Goal: Transaction & Acquisition: Register for event/course

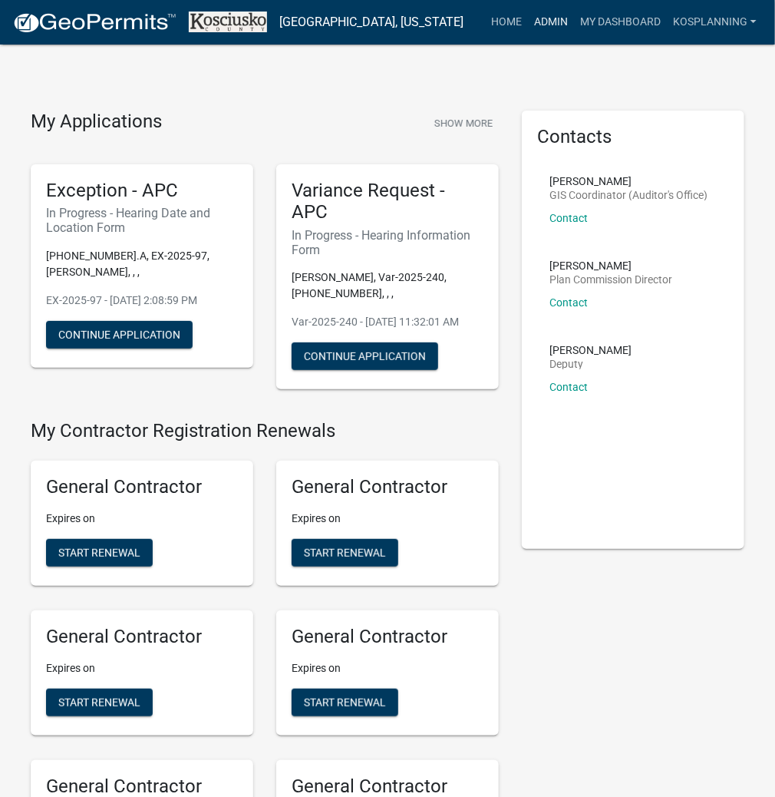
click at [538, 22] on link "Admin" at bounding box center [551, 22] width 46 height 29
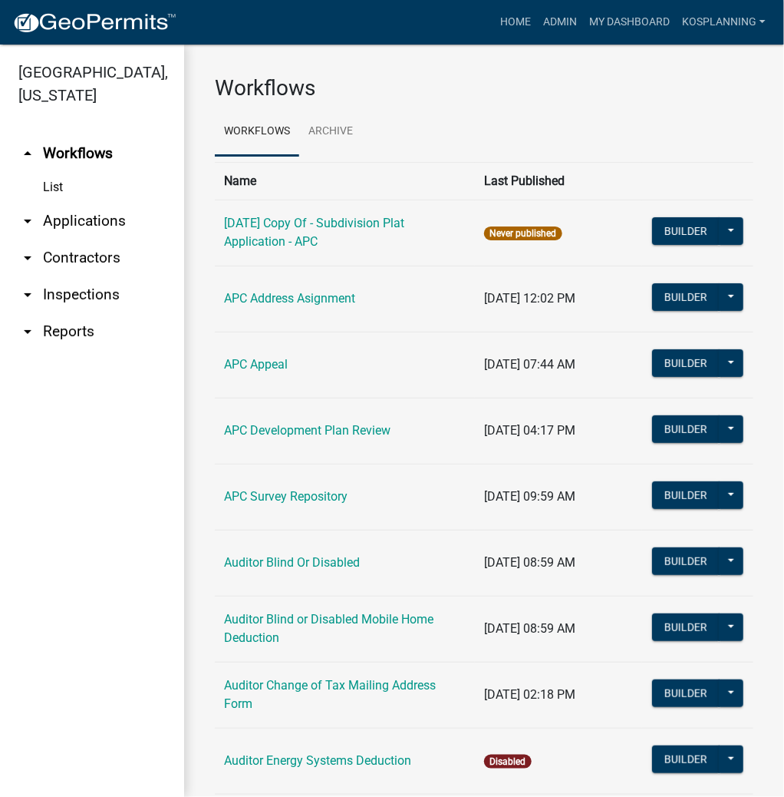
click at [85, 222] on link "arrow_drop_down Applications" at bounding box center [92, 221] width 184 height 37
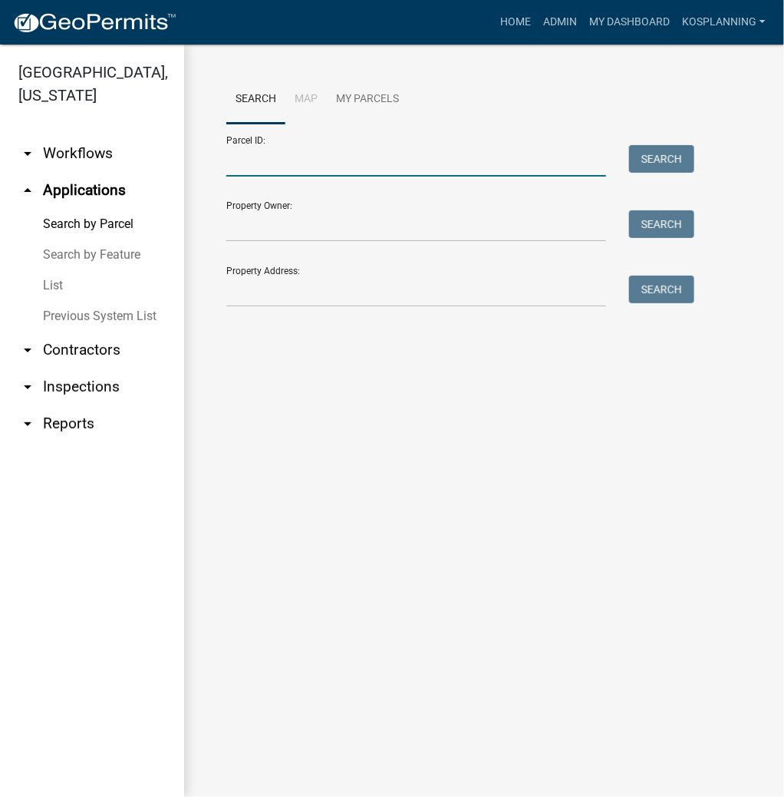
click at [290, 160] on input "Parcel ID:" at bounding box center [416, 160] width 380 height 31
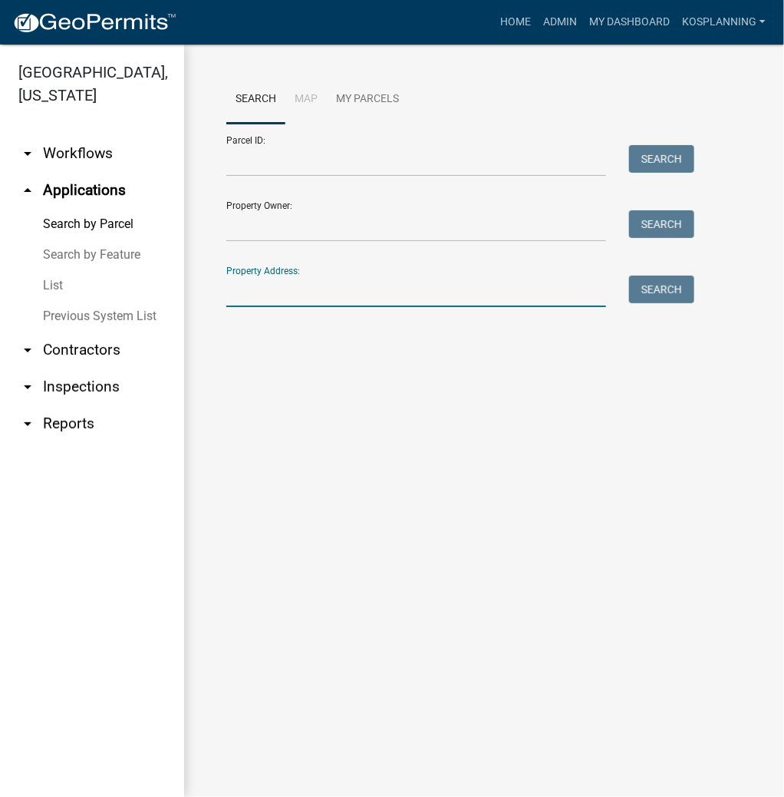
click at [254, 290] on input "Property Address:" at bounding box center [416, 291] width 380 height 31
type input "412"
click at [269, 298] on input "412" at bounding box center [416, 291] width 380 height 31
type input "412 s maple"
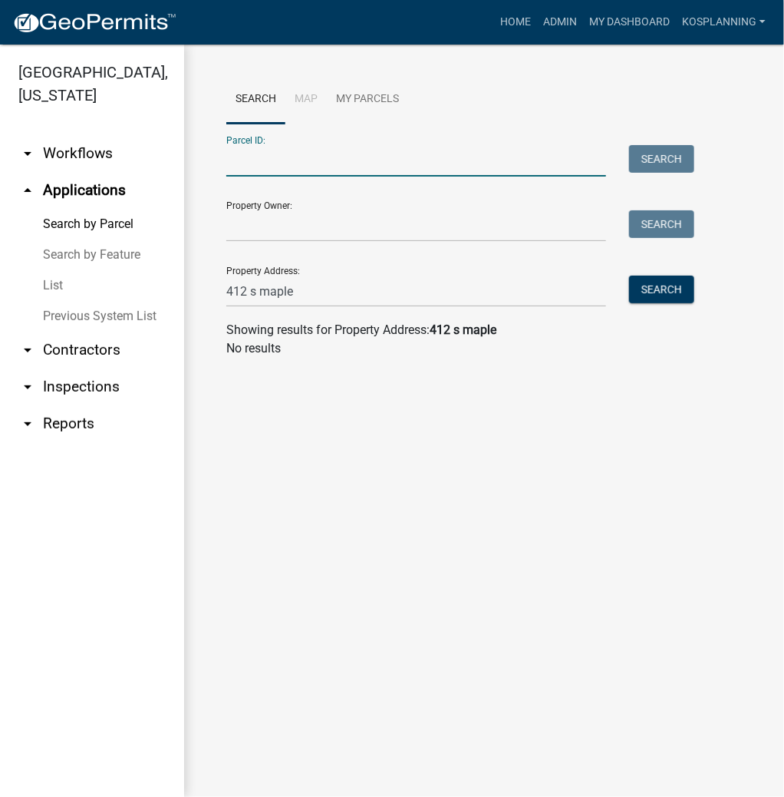
click at [335, 160] on input "Parcel ID:" at bounding box center [416, 160] width 380 height 31
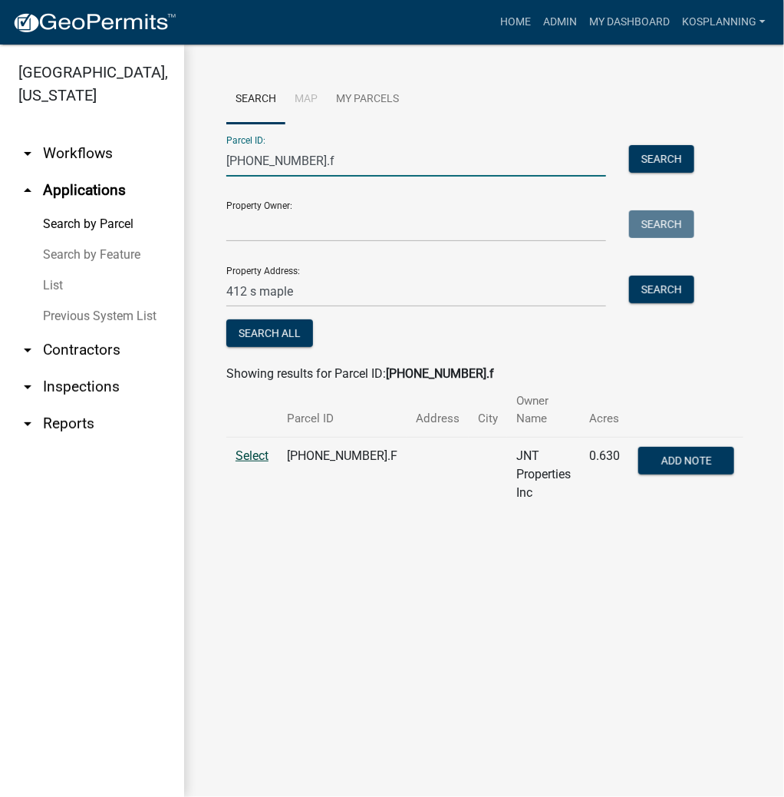
type input "020-065-057.f"
click at [239, 448] on span "Select" at bounding box center [252, 455] width 33 height 15
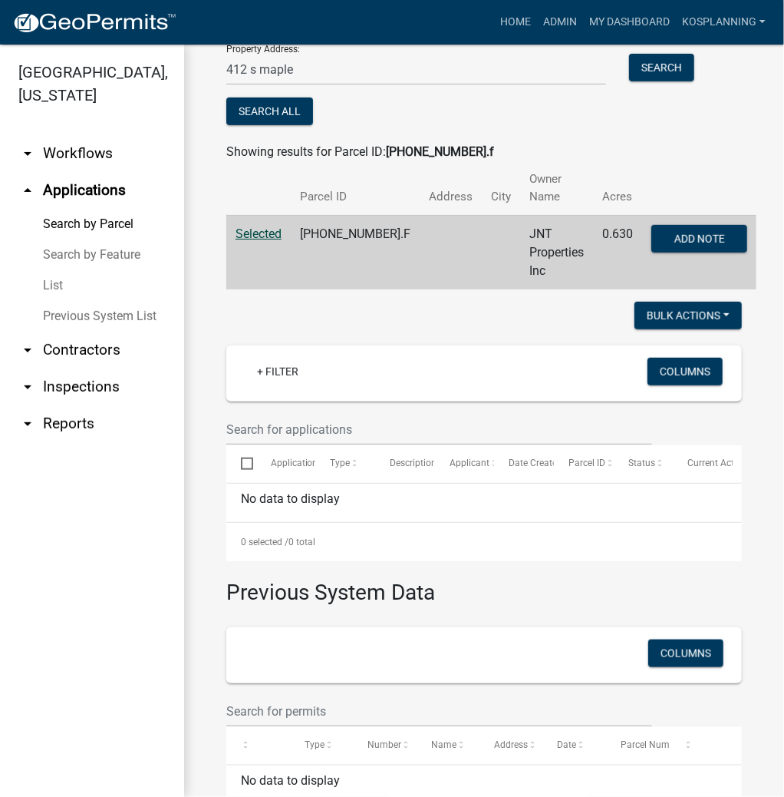
scroll to position [262, 0]
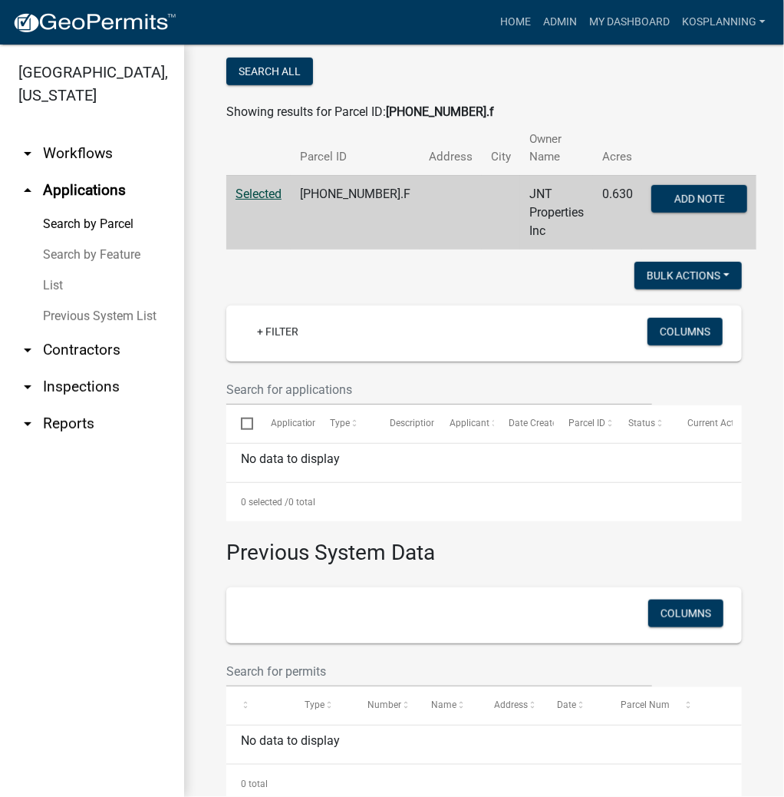
click at [93, 350] on link "arrow_drop_down Contractors" at bounding box center [92, 350] width 184 height 37
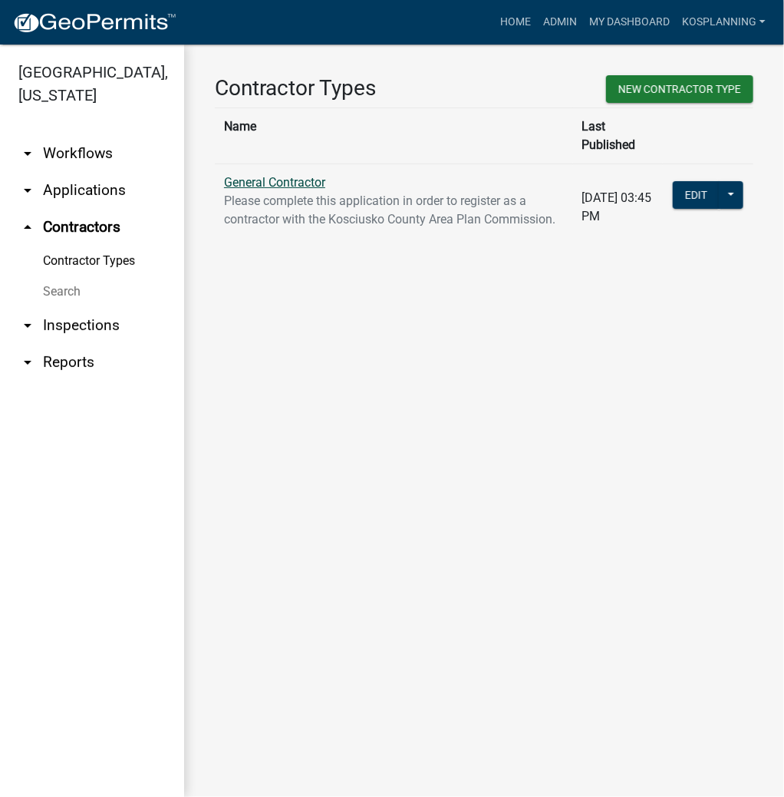
click at [310, 175] on link "General Contractor" at bounding box center [274, 182] width 101 height 15
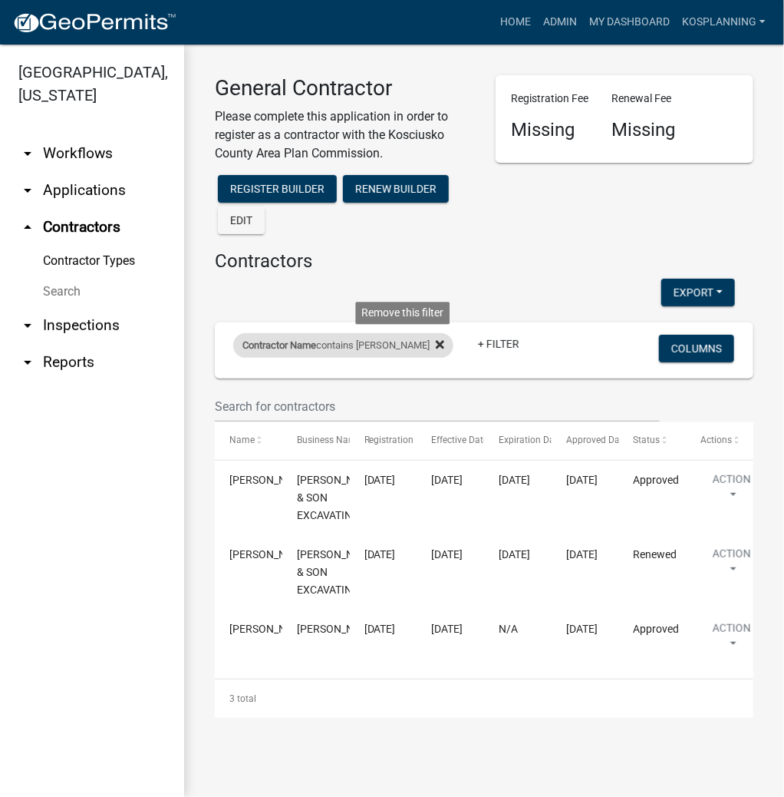
click at [436, 345] on icon at bounding box center [440, 345] width 8 height 8
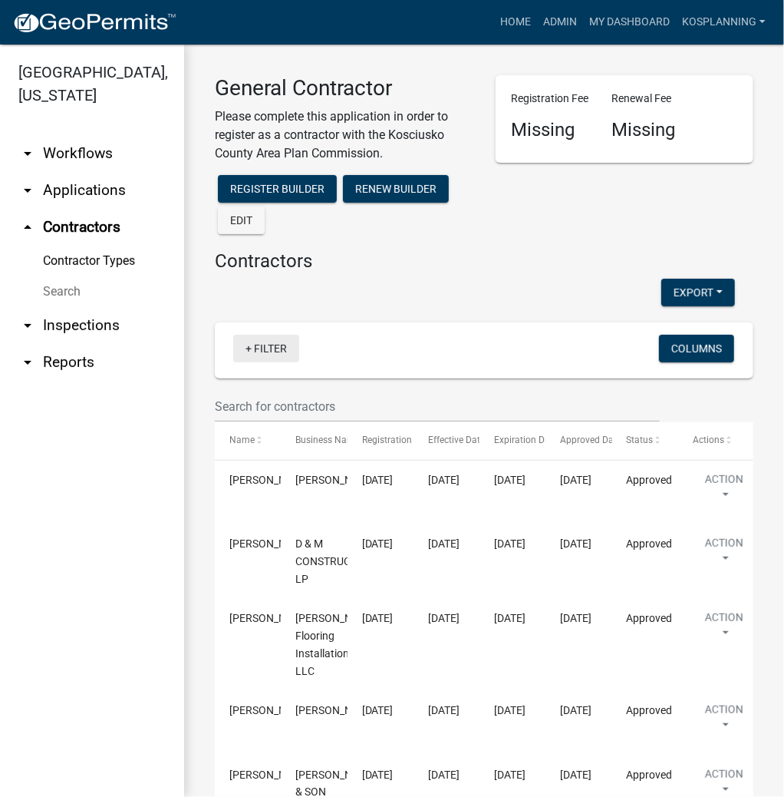
click at [272, 350] on link "+ Filter" at bounding box center [266, 349] width 66 height 28
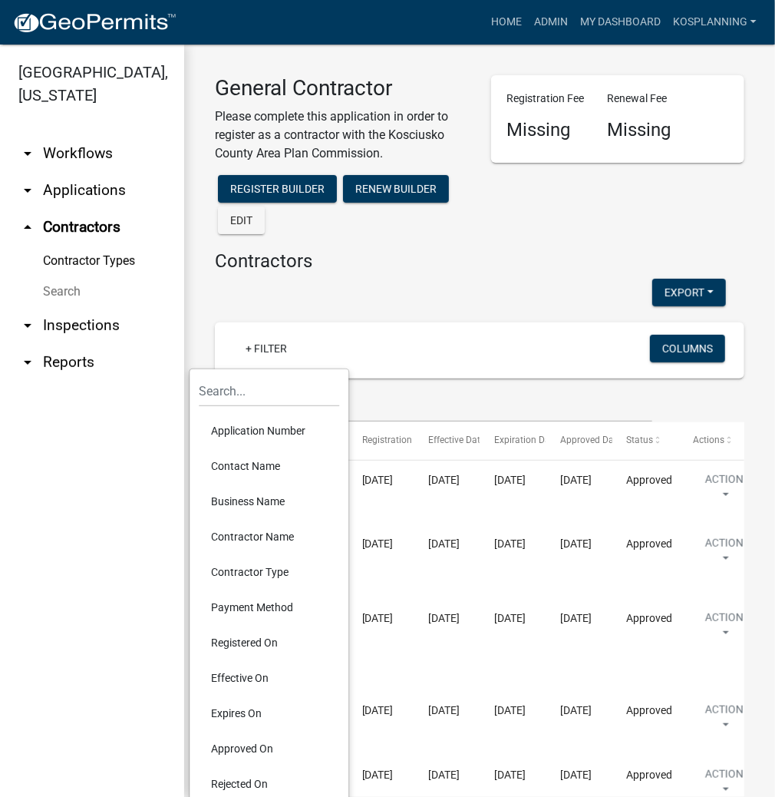
click at [255, 534] on li "Contractor Name" at bounding box center [269, 536] width 140 height 35
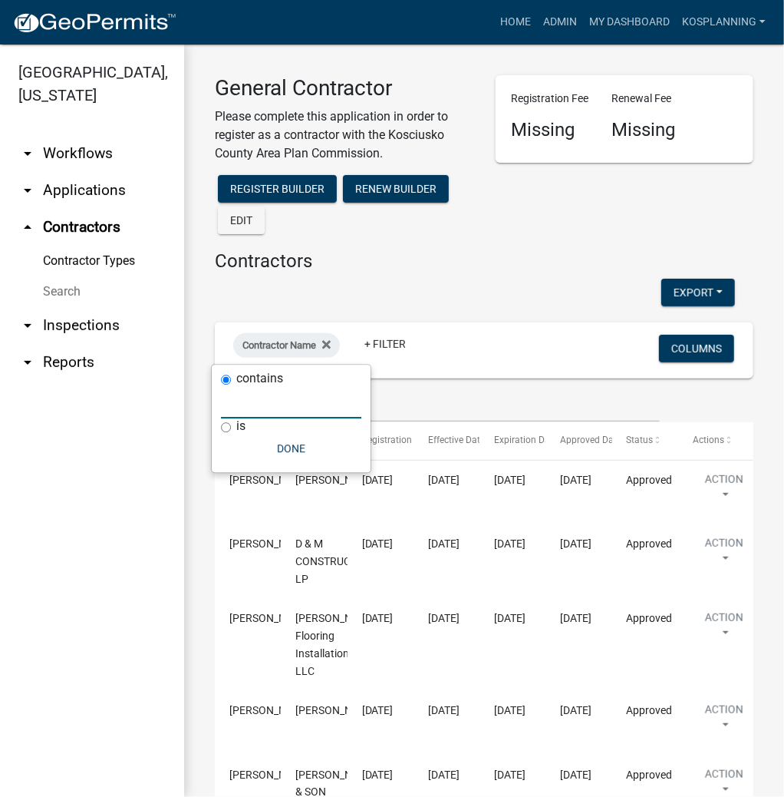
click at [291, 394] on input "text" at bounding box center [291, 402] width 140 height 31
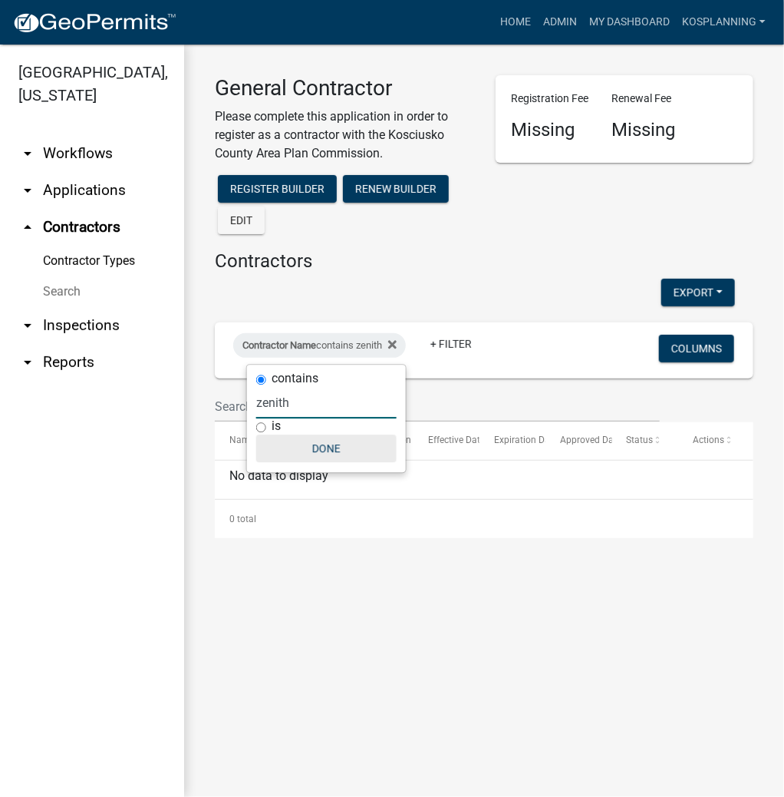
type input "zenith"
click at [334, 444] on button "Done" at bounding box center [326, 448] width 140 height 28
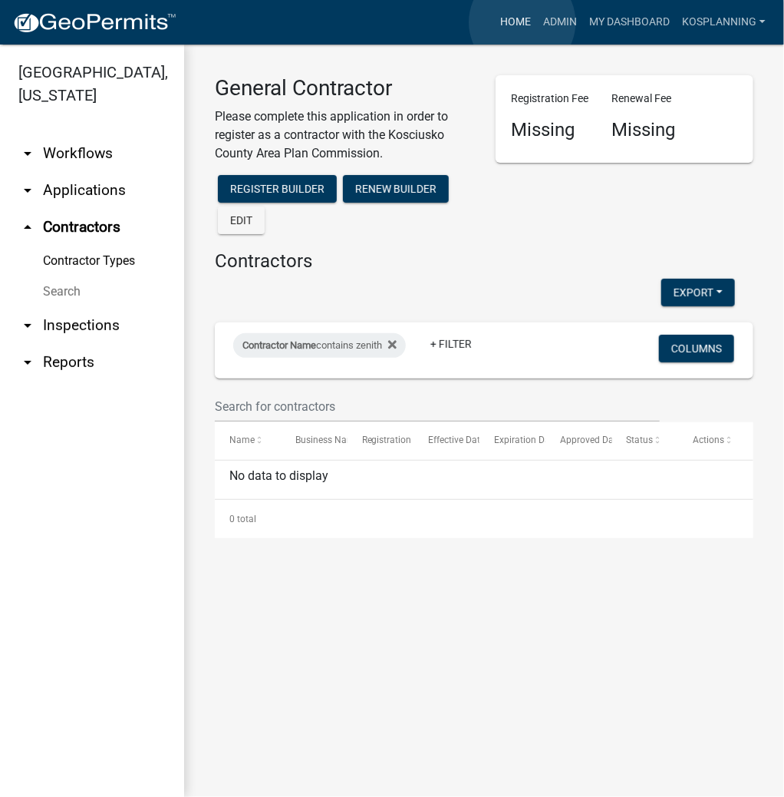
click at [523, 22] on link "Home" at bounding box center [515, 22] width 43 height 29
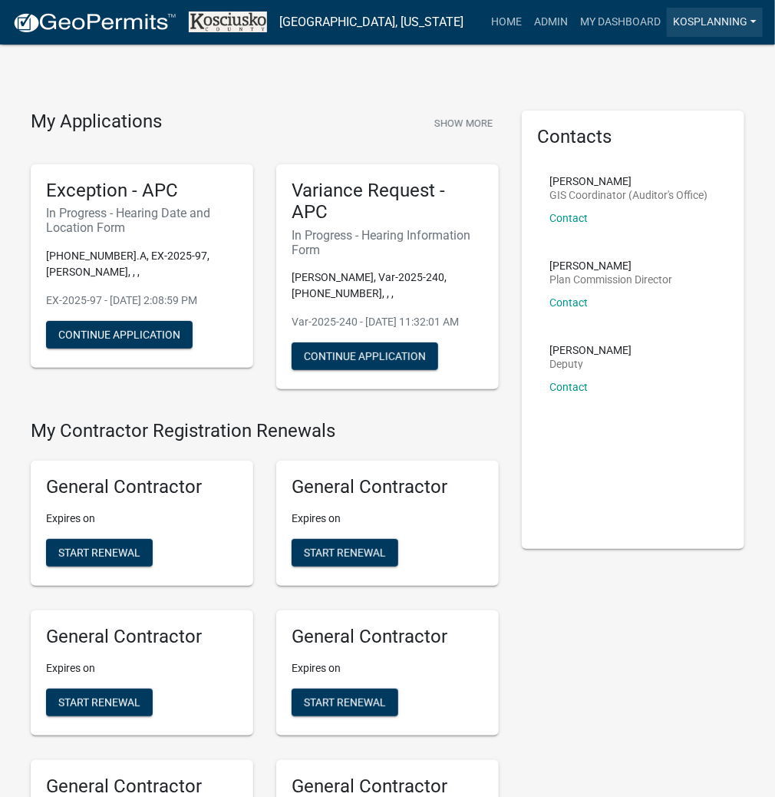
click at [713, 23] on link "kosplanning" at bounding box center [715, 22] width 96 height 29
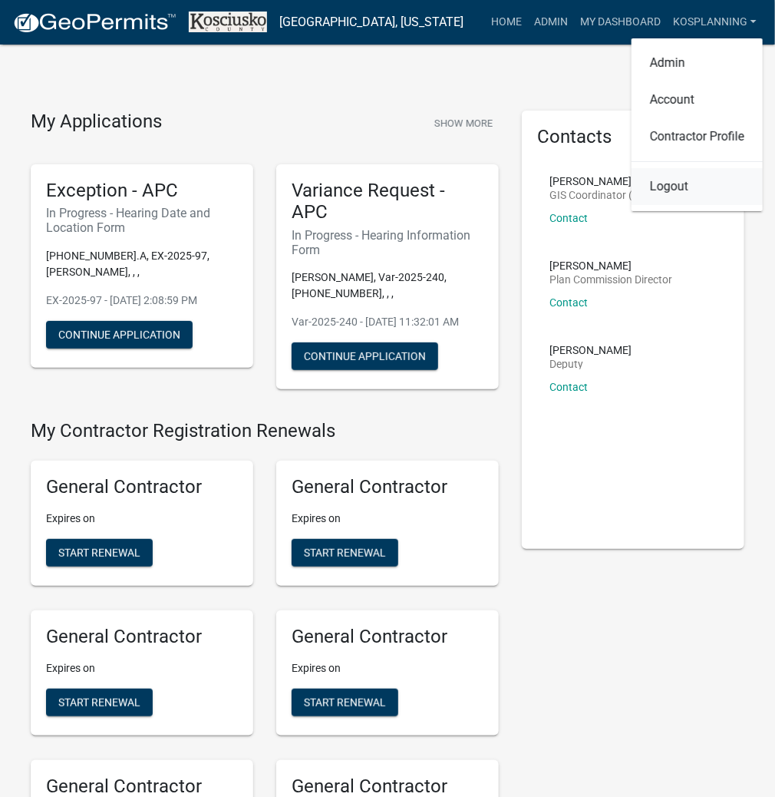
click at [660, 187] on link "Logout" at bounding box center [697, 186] width 131 height 37
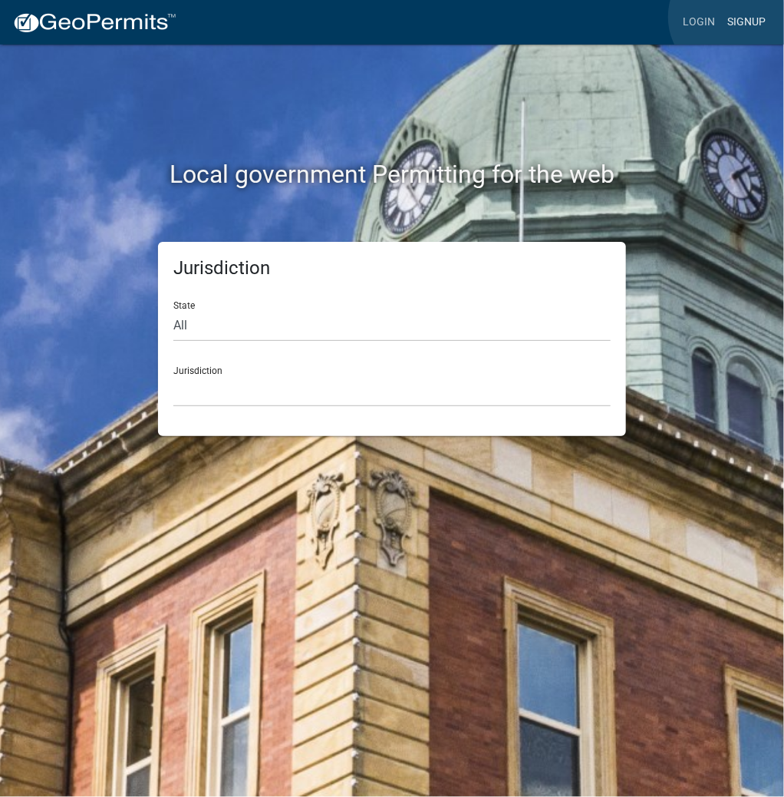
click at [731, 17] on link "Signup" at bounding box center [746, 22] width 51 height 29
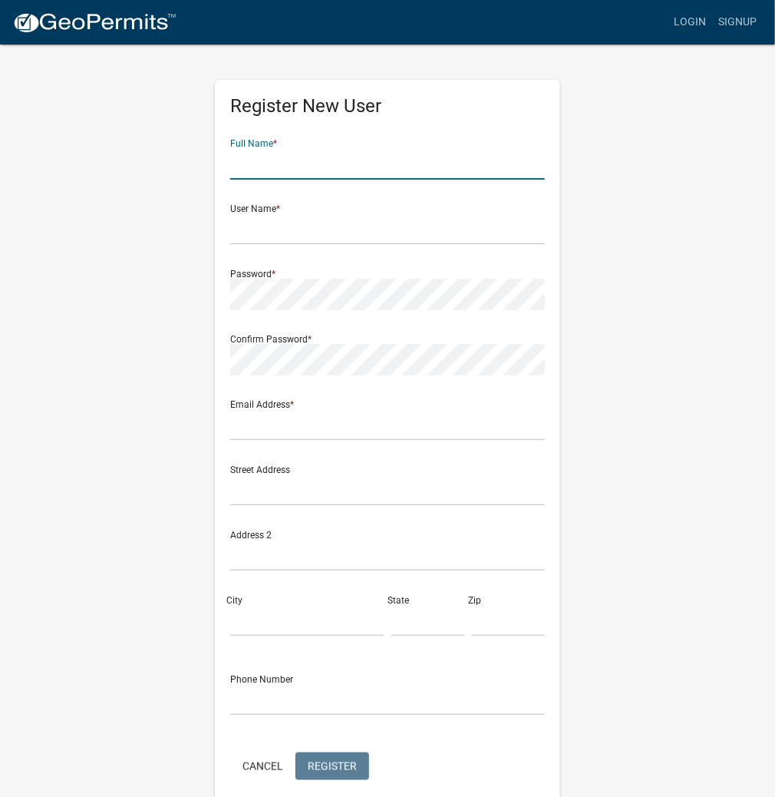
click at [431, 157] on input "text" at bounding box center [387, 163] width 315 height 31
click at [368, 163] on input "text" at bounding box center [387, 163] width 315 height 31
type input "j"
type input "JEREMY THILMONY"
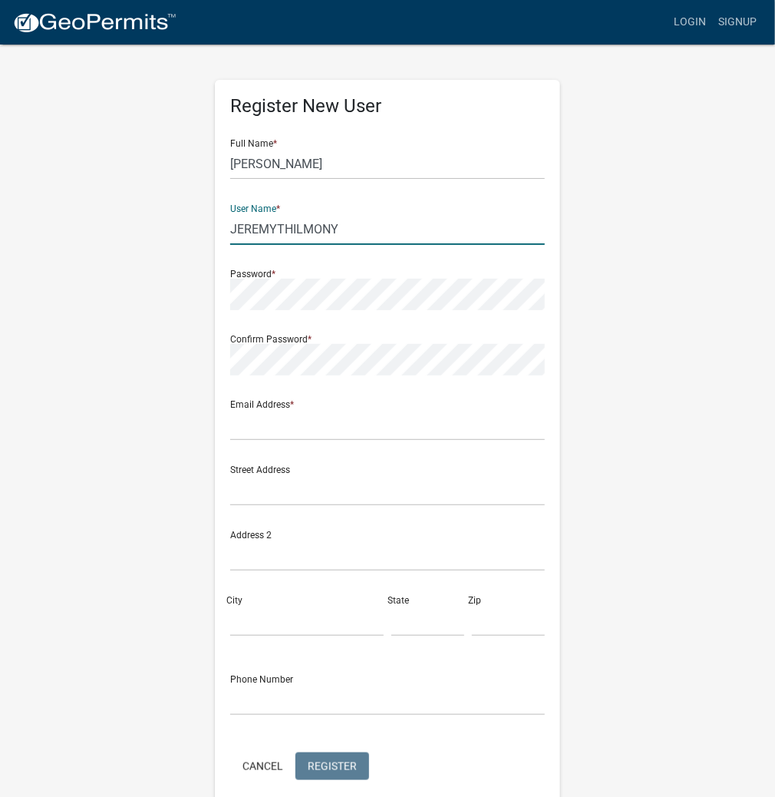
type input "JEREMYTHILMONY"
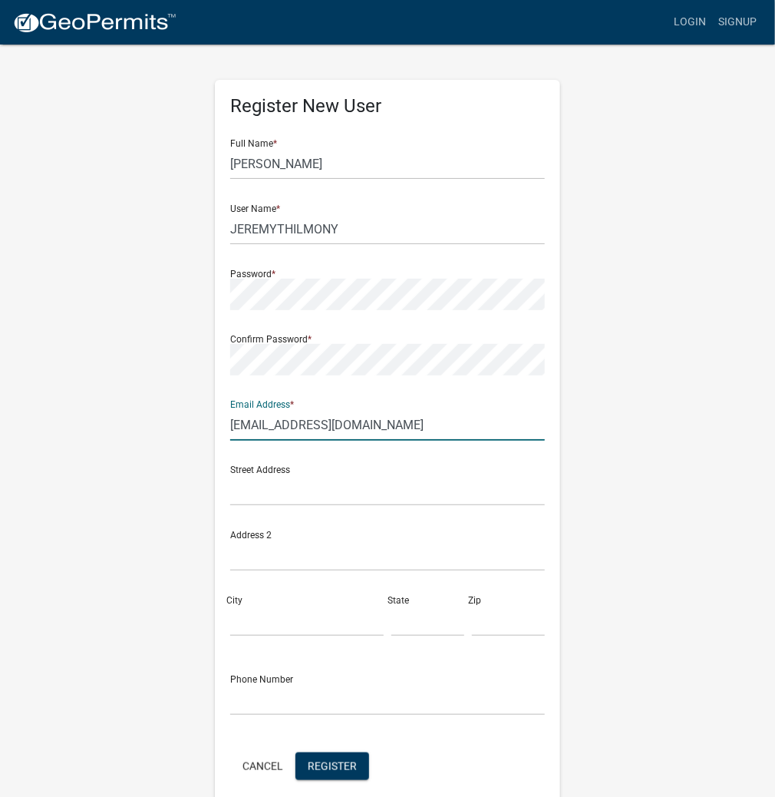
type input "info@zenithhomes.com"
click button "Cancel" at bounding box center [262, 766] width 65 height 28
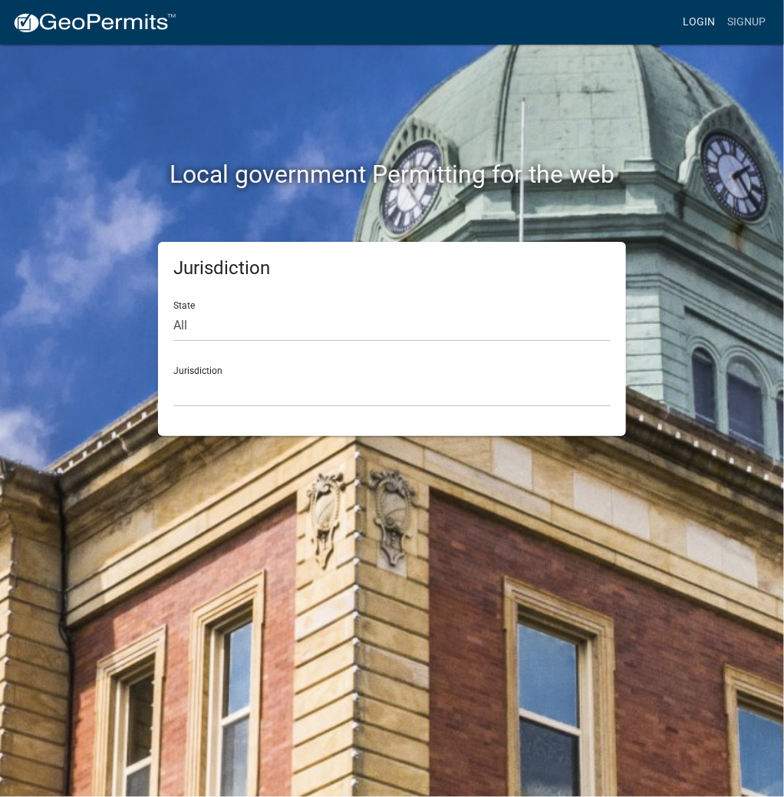
click at [698, 21] on link "Login" at bounding box center [699, 22] width 45 height 29
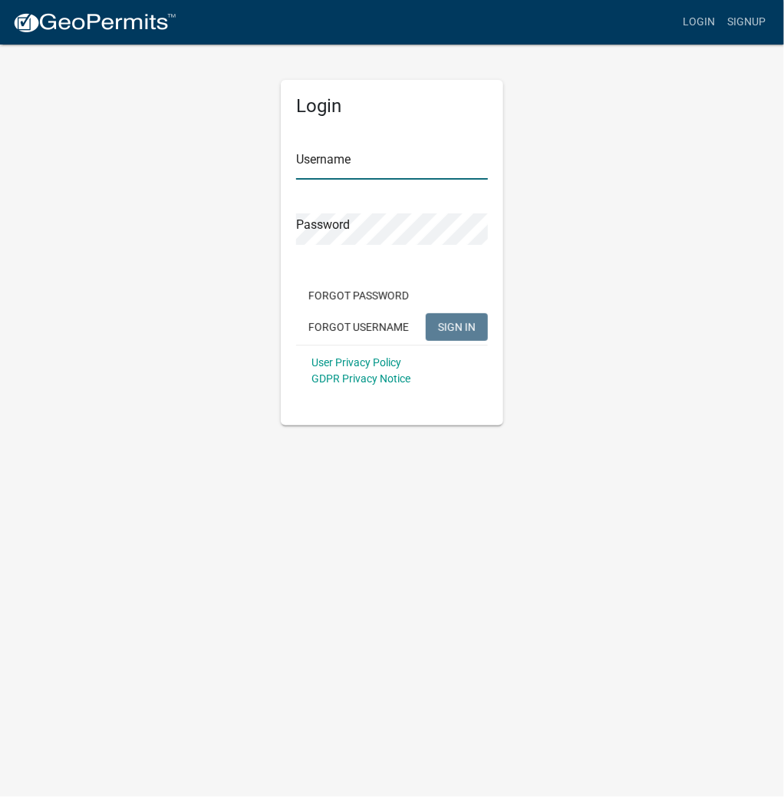
click at [388, 162] on input "Username" at bounding box center [392, 163] width 192 height 31
type input "kosplanning"
click at [426, 313] on button "SIGN IN" at bounding box center [457, 327] width 62 height 28
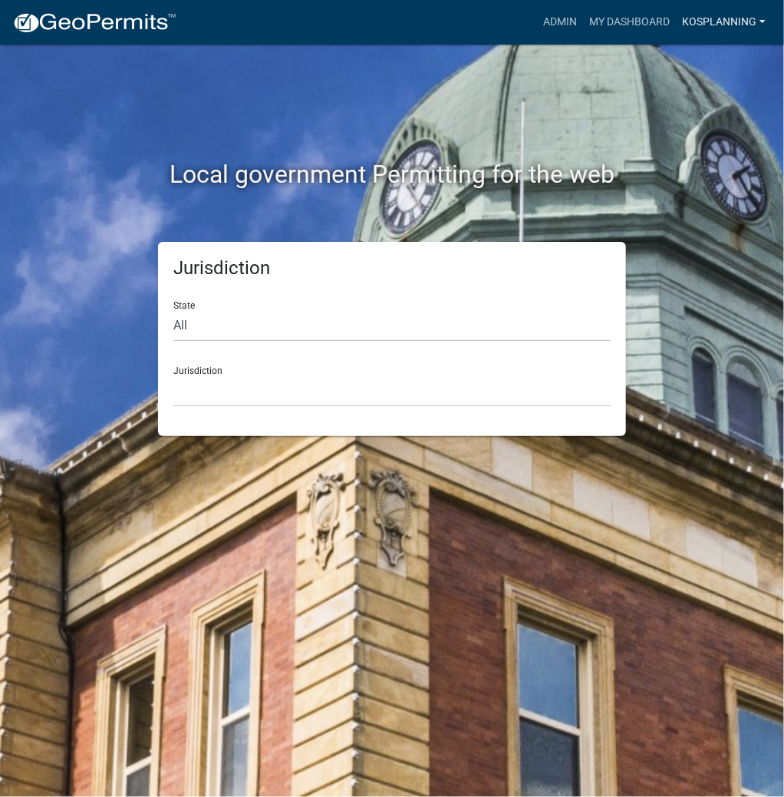
click at [707, 21] on link "kosplanning" at bounding box center [724, 22] width 96 height 29
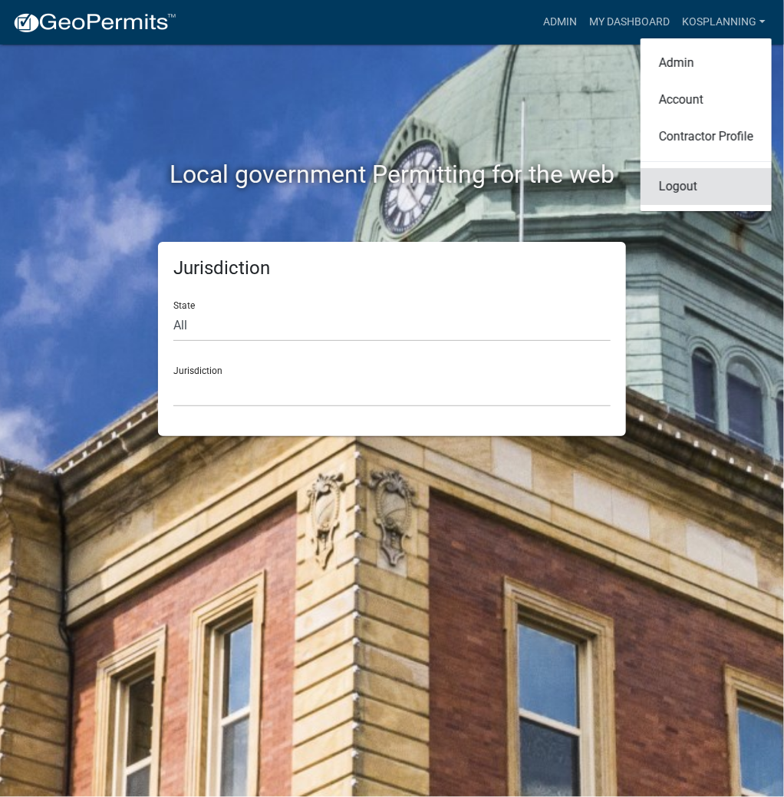
click at [675, 184] on link "Logout" at bounding box center [706, 186] width 131 height 37
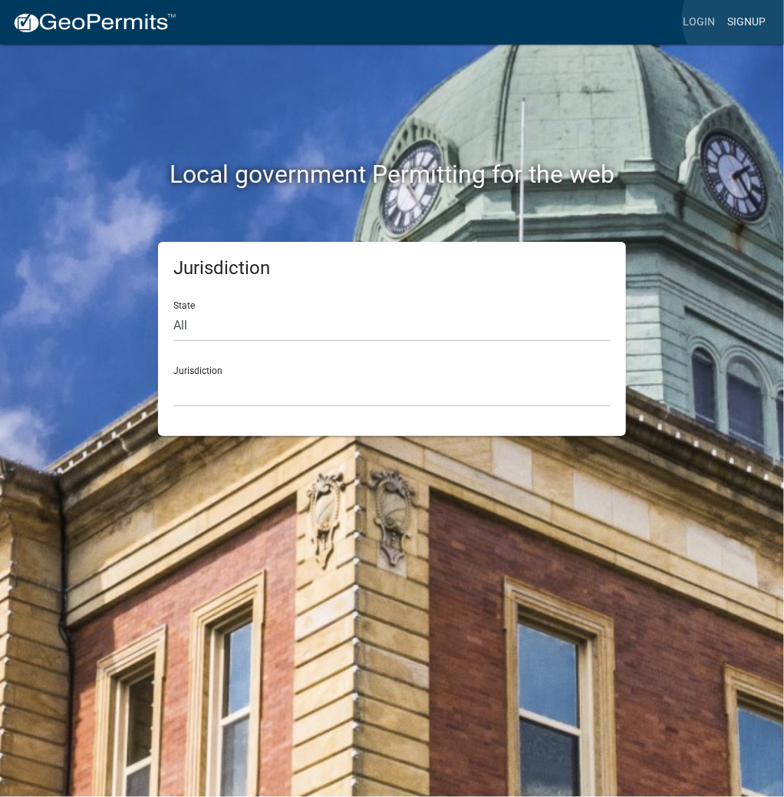
click at [745, 18] on link "Signup" at bounding box center [746, 22] width 51 height 29
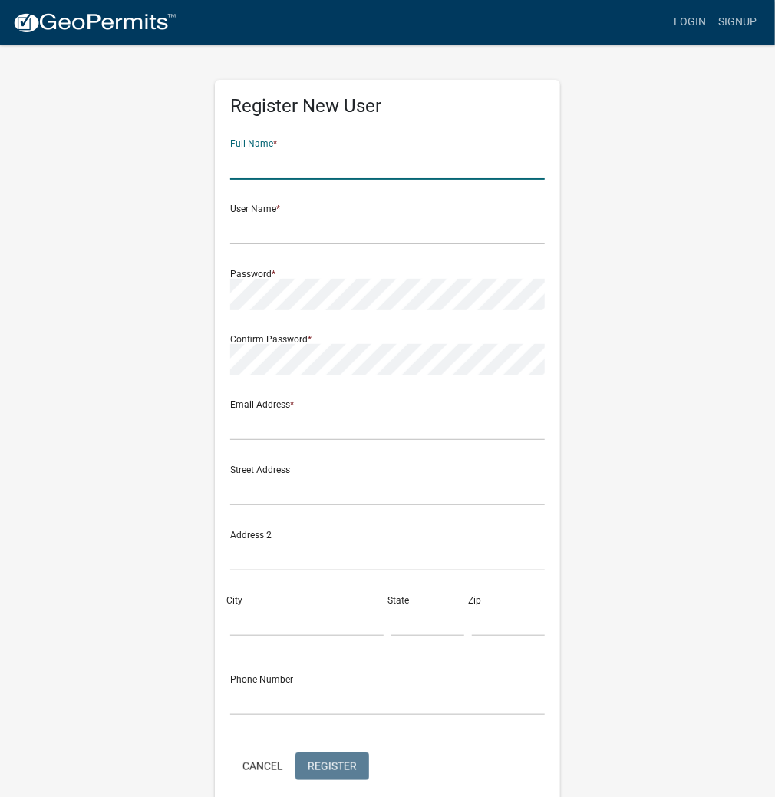
click at [385, 166] on input "text" at bounding box center [387, 163] width 315 height 31
type input "JEREMYTHILMONY"
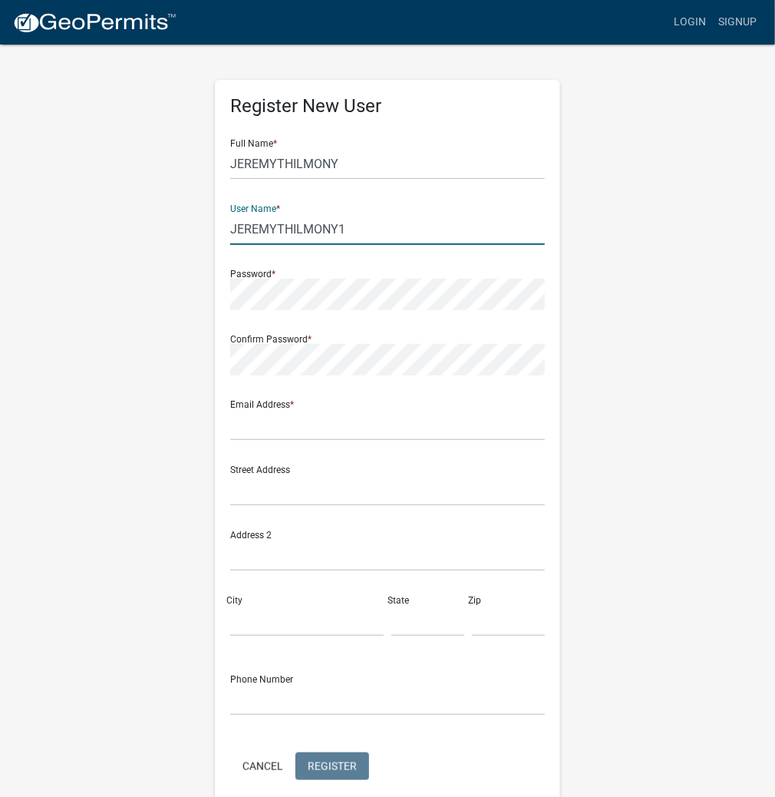
type input "JEREMYTHILMONY1"
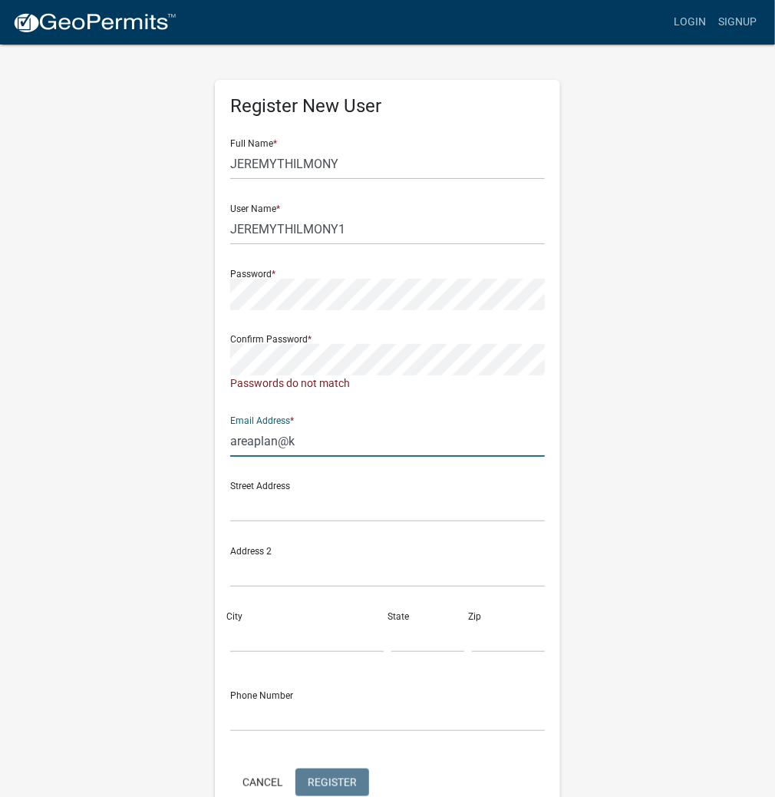
type input "areaplan@kosciusko.in.gov"
click at [372, 487] on div "Street Address" at bounding box center [387, 495] width 315 height 53
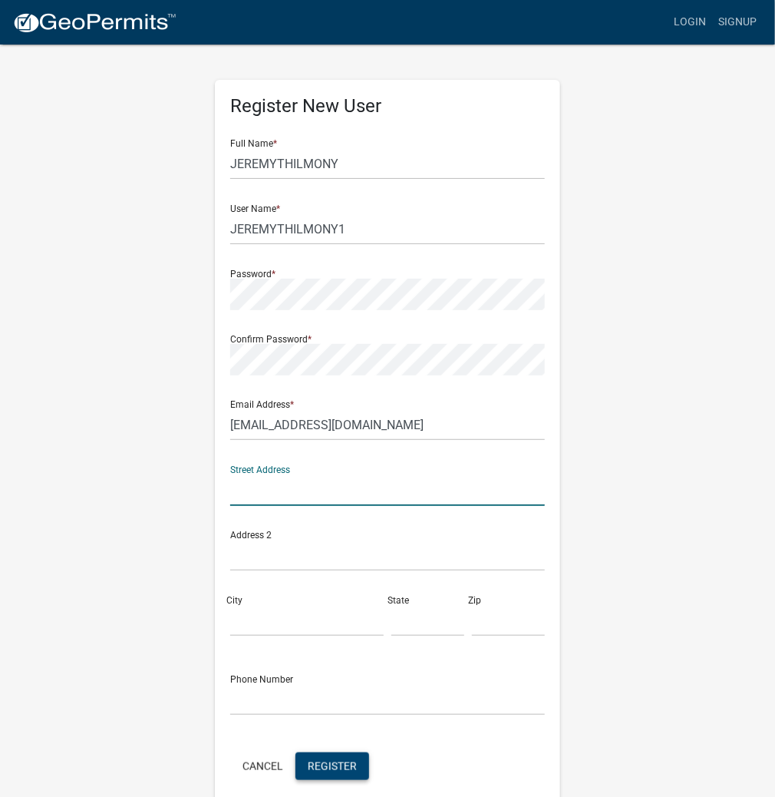
click at [322, 764] on span "Register" at bounding box center [332, 765] width 49 height 12
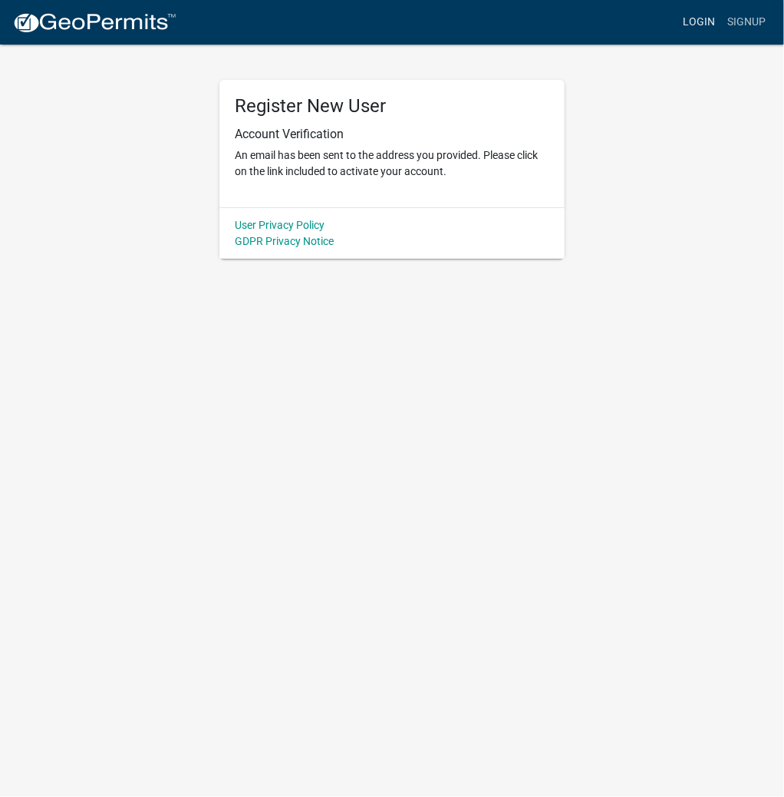
click at [694, 21] on link "Login" at bounding box center [699, 22] width 45 height 29
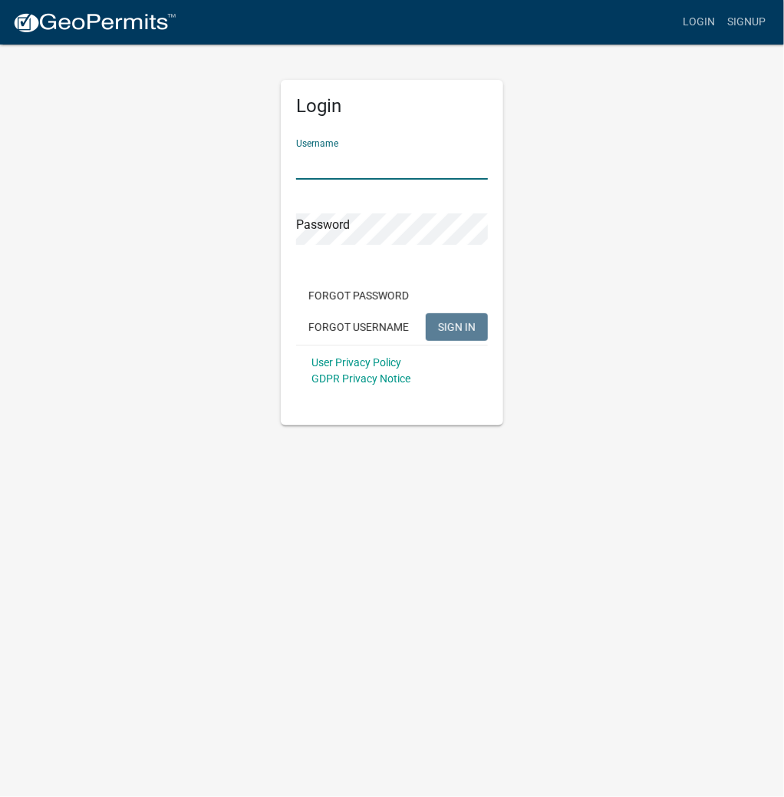
click at [418, 166] on input "Username" at bounding box center [392, 163] width 192 height 31
type input "JEREMYTHILMONY1"
click at [426, 313] on button "SIGN IN" at bounding box center [457, 327] width 62 height 28
